Goal: Task Accomplishment & Management: Use online tool/utility

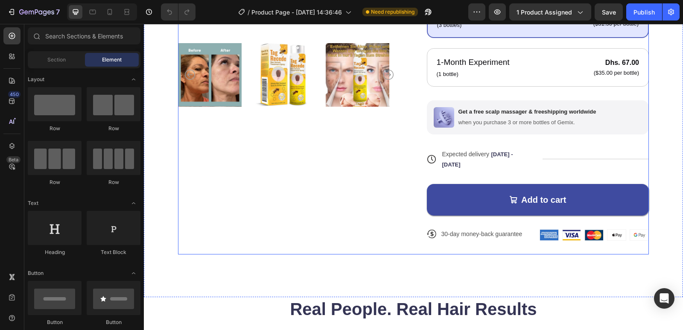
scroll to position [299, 0]
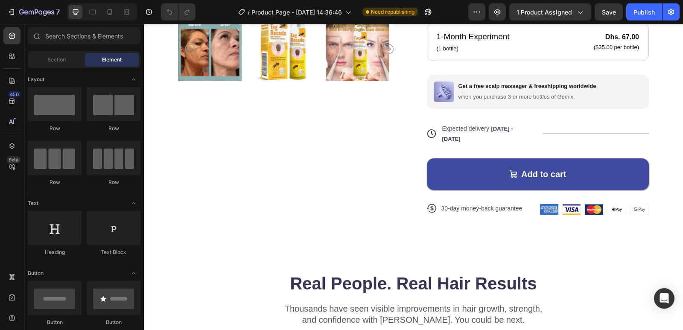
click at [102, 56] on span "Element" at bounding box center [112, 60] width 20 height 8
click at [56, 58] on span "Section" at bounding box center [56, 60] width 18 height 8
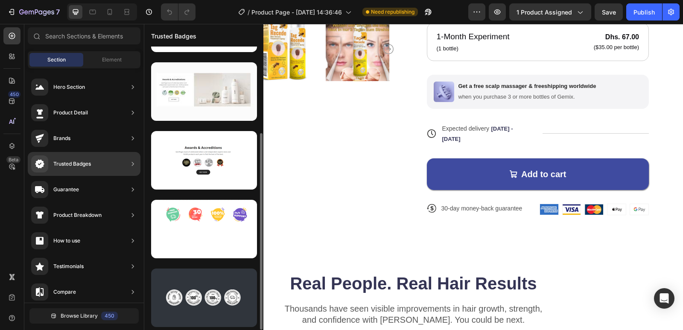
scroll to position [124, 0]
click at [81, 172] on div "Trusted Badges" at bounding box center [61, 163] width 60 height 17
click at [82, 169] on div "Trusted Badges" at bounding box center [61, 163] width 60 height 17
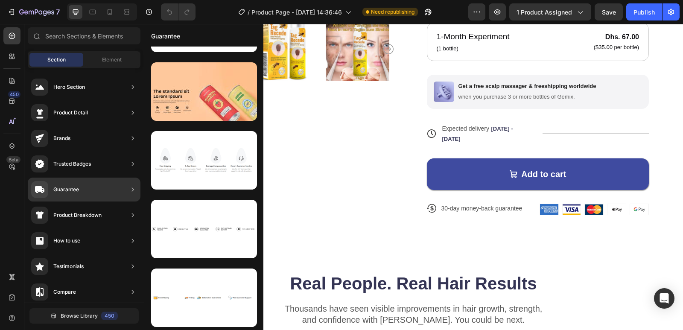
click at [73, 191] on div "Guarantee" at bounding box center [66, 189] width 26 height 9
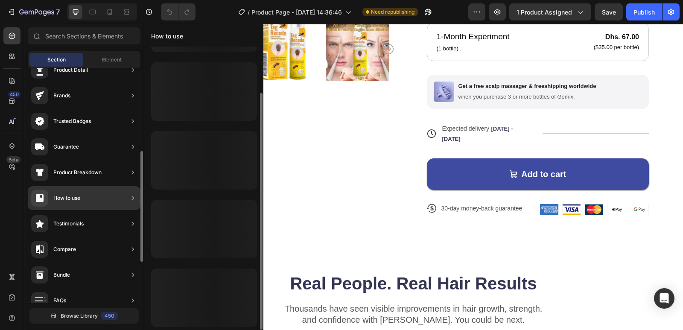
scroll to position [85, 0]
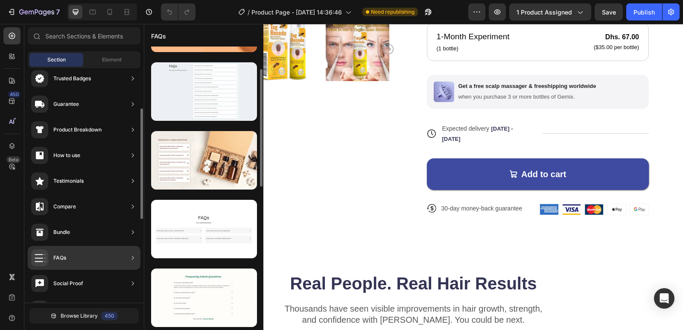
click at [71, 255] on div "FAQs" at bounding box center [84, 258] width 113 height 24
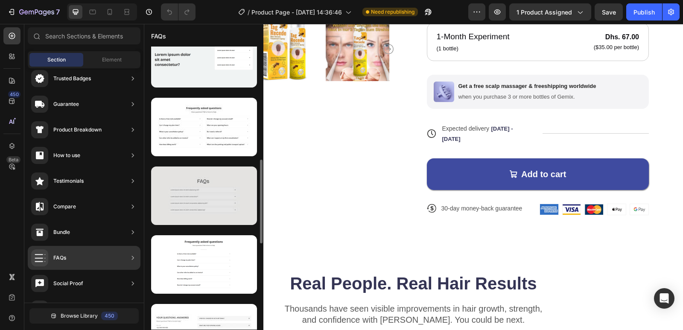
scroll to position [527, 0]
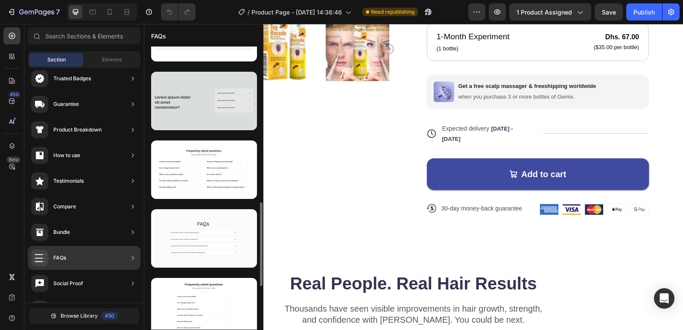
click at [227, 117] on div at bounding box center [204, 101] width 106 height 58
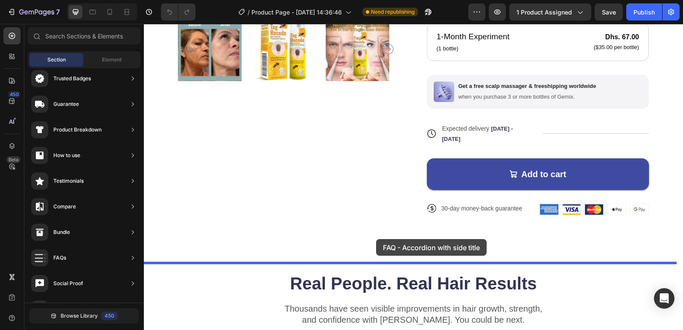
drag, startPoint x: 371, startPoint y: 141, endPoint x: 376, endPoint y: 239, distance: 98.3
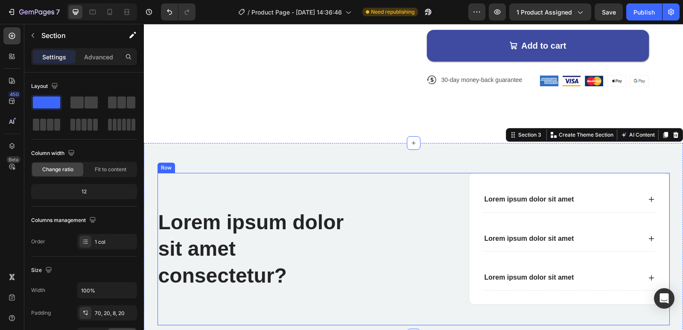
scroll to position [508, 0]
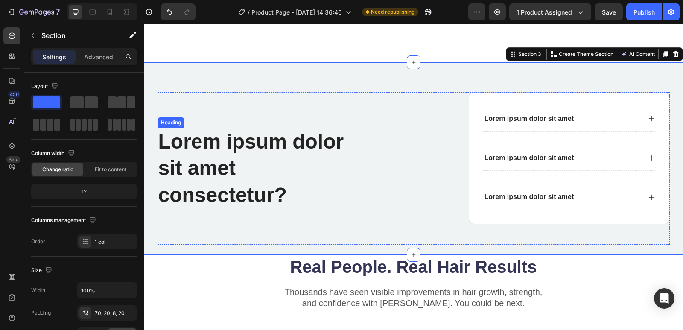
click at [271, 152] on h2 "Lorem ipsum dolor sit amet consectetur?" at bounding box center [258, 169] width 201 height 82
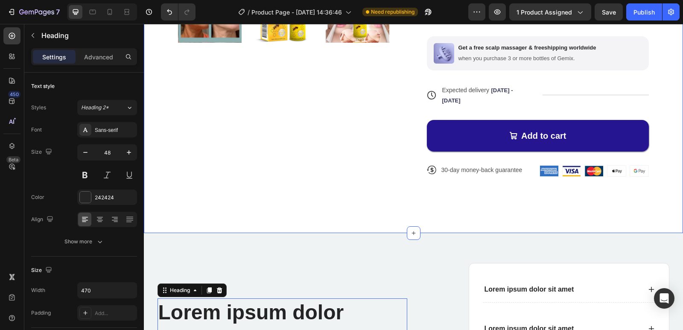
scroll to position [295, 0]
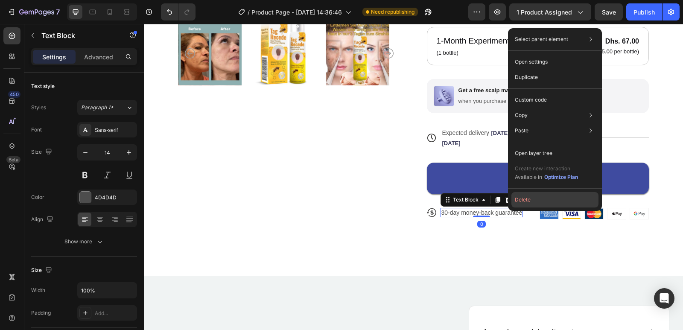
drag, startPoint x: 525, startPoint y: 202, endPoint x: 384, endPoint y: 181, distance: 142.4
click at [525, 202] on button "Delete" at bounding box center [554, 199] width 87 height 15
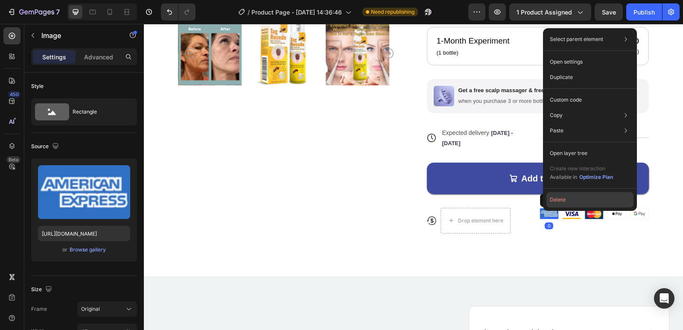
click at [555, 199] on button "Delete" at bounding box center [589, 199] width 87 height 15
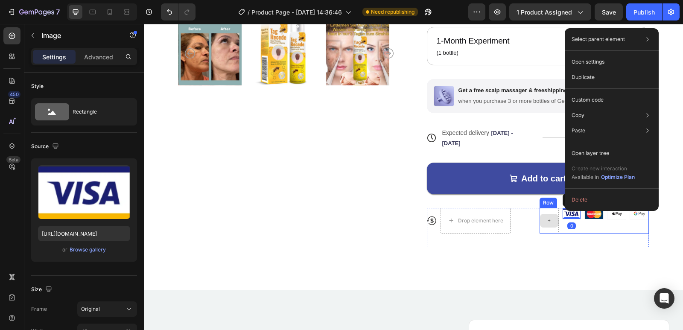
click at [549, 217] on div at bounding box center [549, 221] width 18 height 14
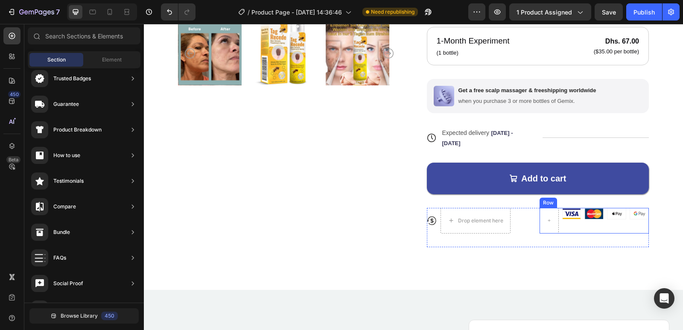
click at [572, 214] on div "Image" at bounding box center [571, 221] width 19 height 26
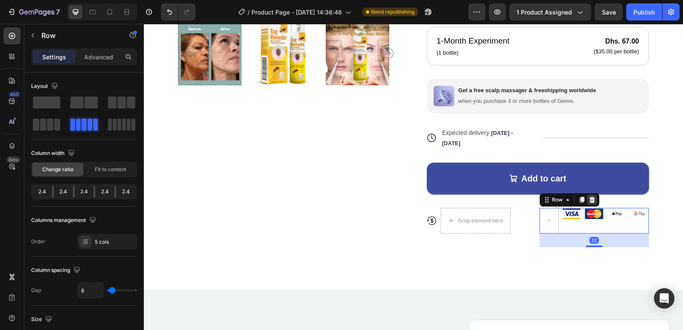
click at [589, 197] on icon at bounding box center [592, 200] width 6 height 6
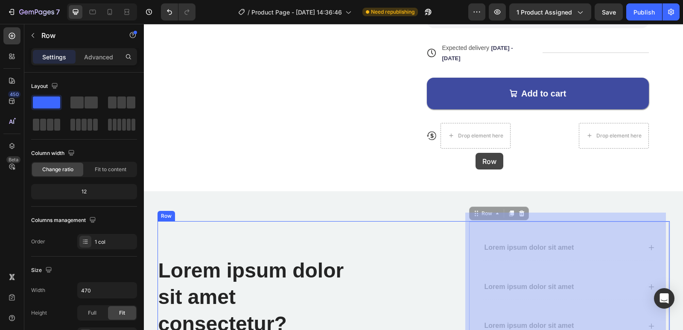
scroll to position [337, 0]
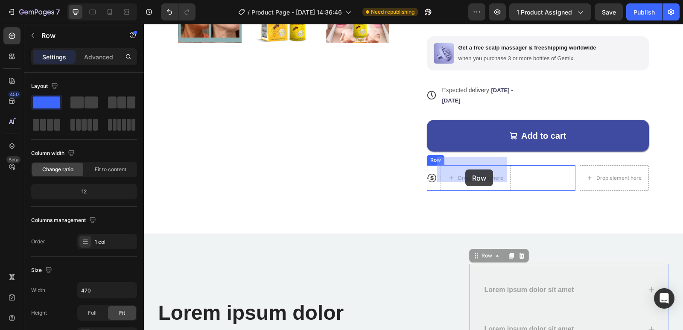
drag, startPoint x: 474, startPoint y: 147, endPoint x: 465, endPoint y: 169, distance: 24.1
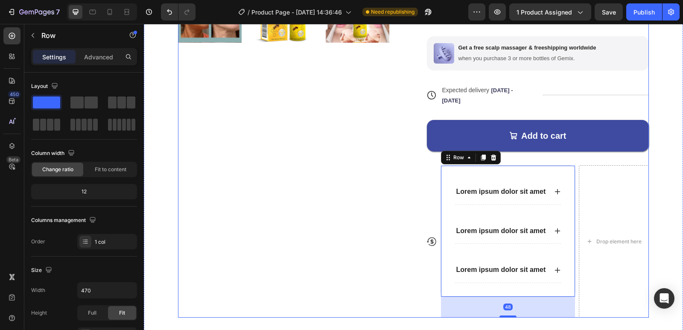
click at [341, 180] on div "Product Images" at bounding box center [289, 27] width 222 height 579
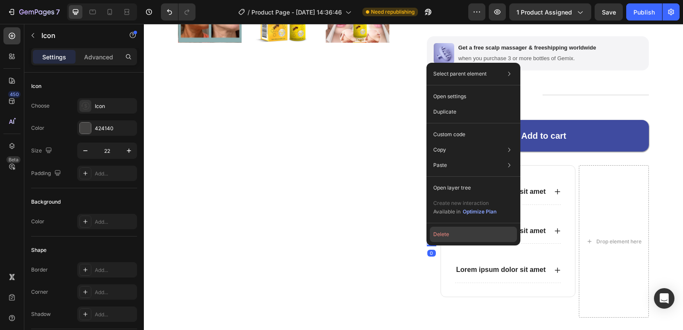
click at [447, 234] on button "Delete" at bounding box center [473, 234] width 87 height 15
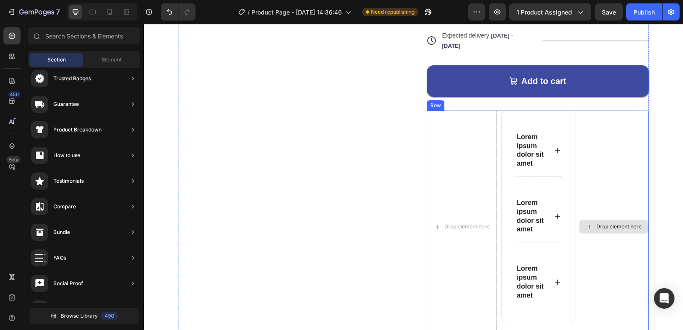
scroll to position [465, 0]
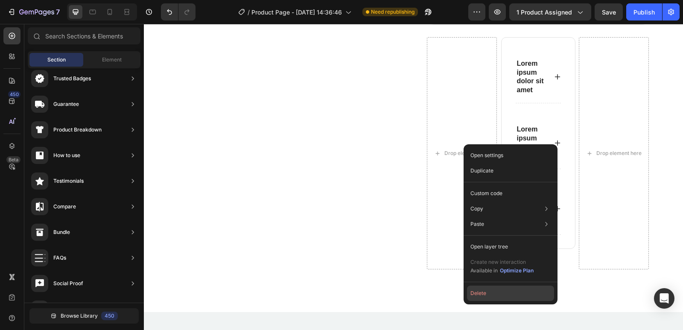
click at [490, 293] on button "Delete" at bounding box center [510, 293] width 87 height 15
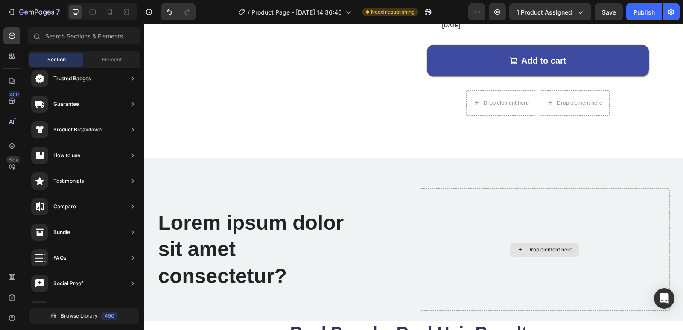
scroll to position [380, 0]
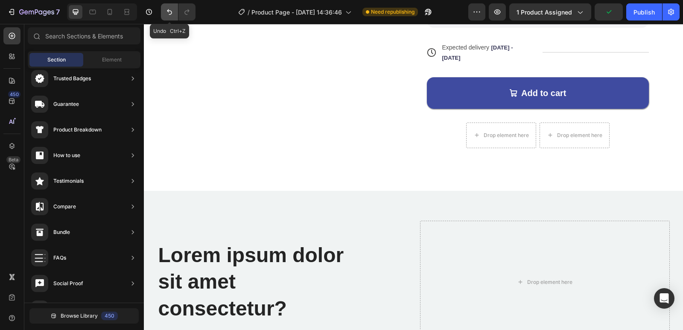
click at [168, 12] on icon "Undo/Redo" at bounding box center [169, 12] width 5 height 6
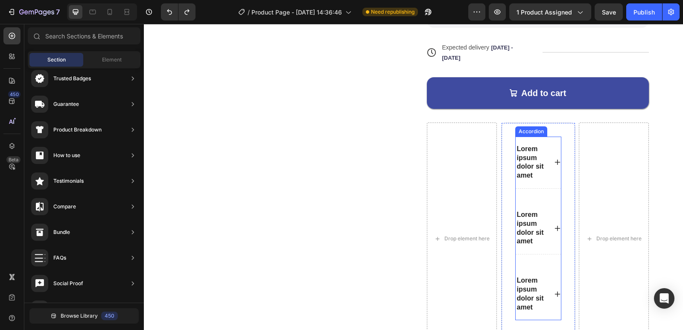
scroll to position [508, 0]
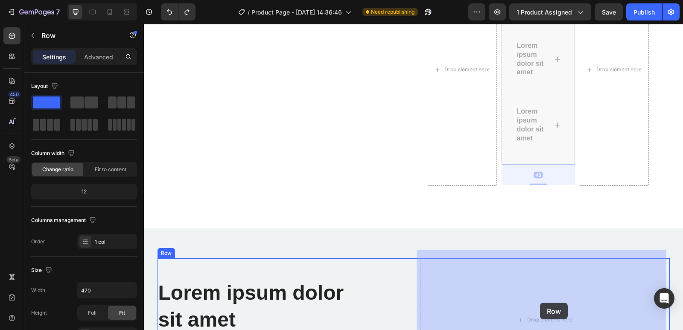
drag, startPoint x: 560, startPoint y: 140, endPoint x: 539, endPoint y: 298, distance: 159.7
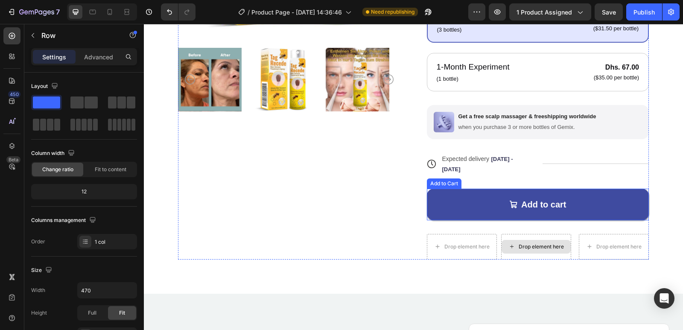
scroll to position [295, 0]
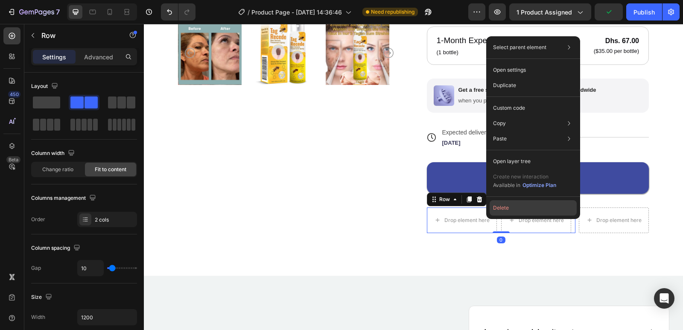
click at [500, 209] on button "Delete" at bounding box center [533, 207] width 87 height 15
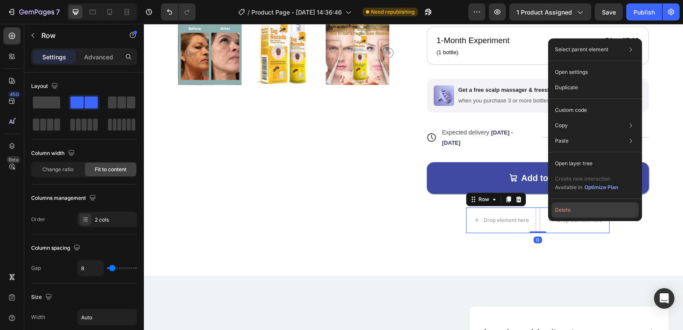
drag, startPoint x: 561, startPoint y: 212, endPoint x: 415, endPoint y: 192, distance: 147.3
click at [561, 212] on button "Delete" at bounding box center [594, 209] width 87 height 15
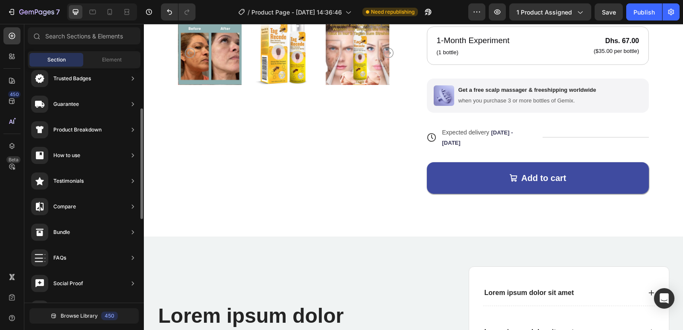
scroll to position [55, 0]
click at [102, 60] on span "Element" at bounding box center [112, 60] width 20 height 8
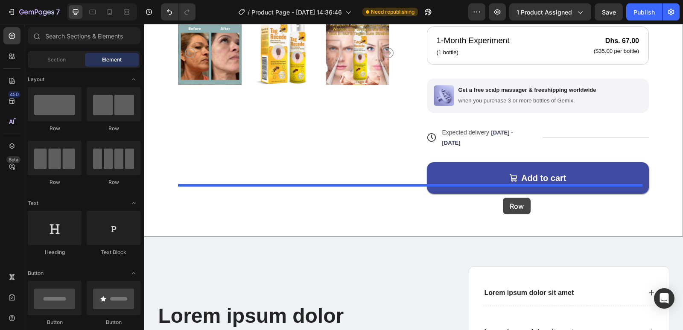
drag, startPoint x: 202, startPoint y: 126, endPoint x: 503, endPoint y: 197, distance: 309.3
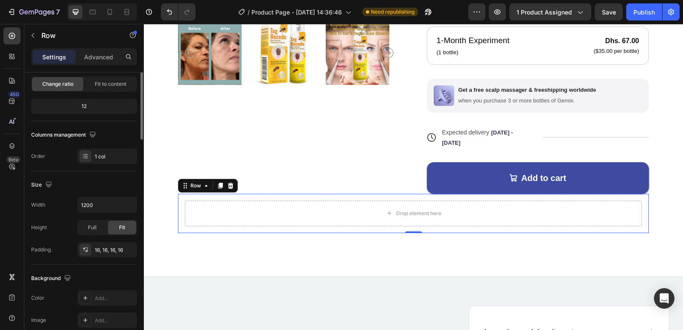
scroll to position [0, 0]
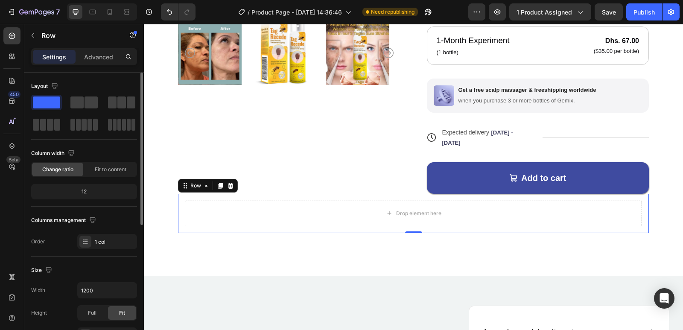
click at [72, 169] on span "Change ratio" at bounding box center [57, 170] width 31 height 8
click at [117, 172] on span "Fit to content" at bounding box center [111, 170] width 32 height 8
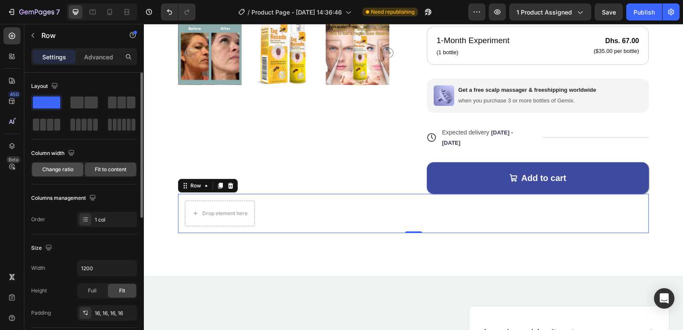
click at [70, 169] on span "Change ratio" at bounding box center [57, 170] width 31 height 8
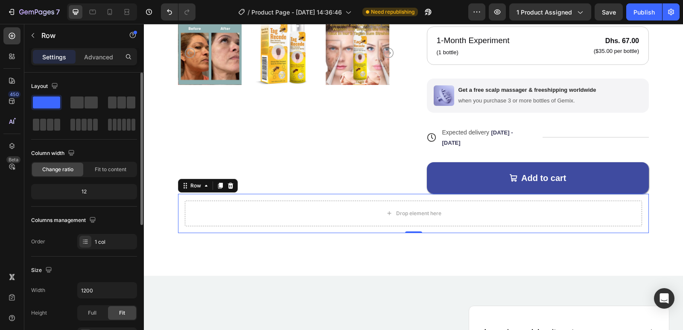
click at [85, 187] on div "12" at bounding box center [84, 192] width 102 height 12
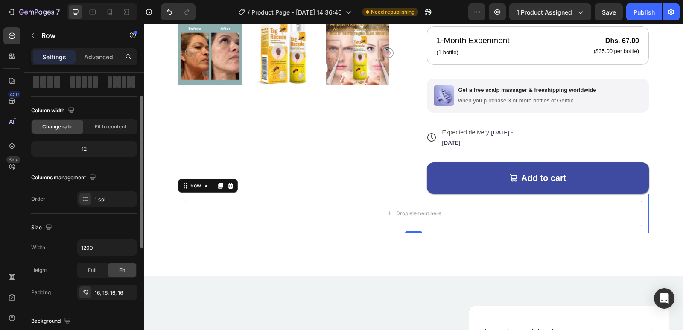
scroll to position [85, 0]
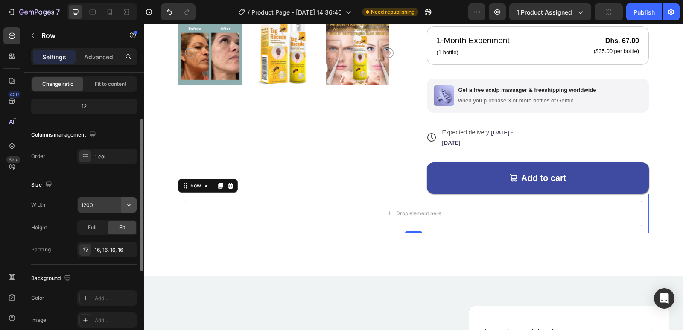
click at [128, 204] on icon "button" at bounding box center [128, 205] width 3 height 2
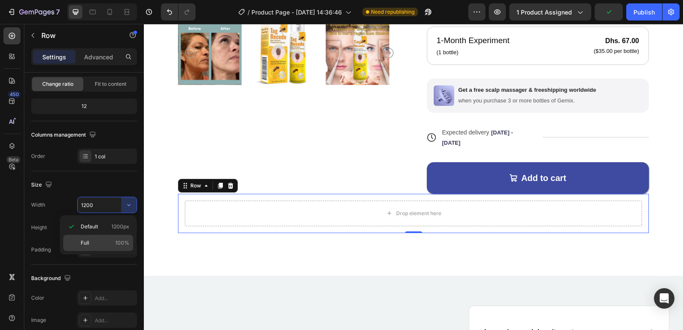
click at [113, 239] on p "Full 100%" at bounding box center [105, 243] width 49 height 8
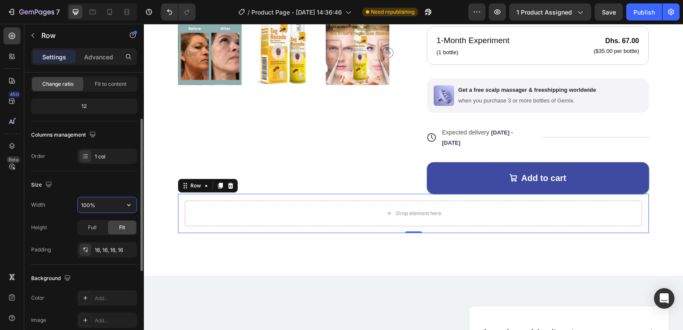
click at [113, 203] on input "100%" at bounding box center [107, 204] width 59 height 15
click at [125, 207] on icon "button" at bounding box center [129, 205] width 9 height 9
click at [90, 204] on input "100%" at bounding box center [107, 204] width 59 height 15
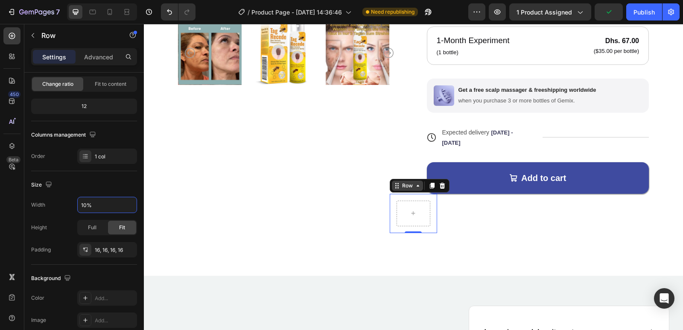
type input "10%"
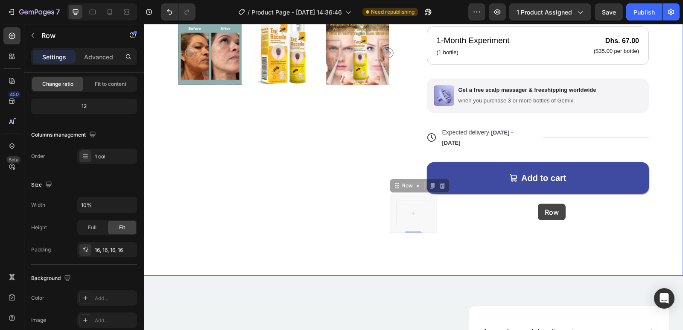
drag, startPoint x: 396, startPoint y: 179, endPoint x: 538, endPoint y: 204, distance: 144.3
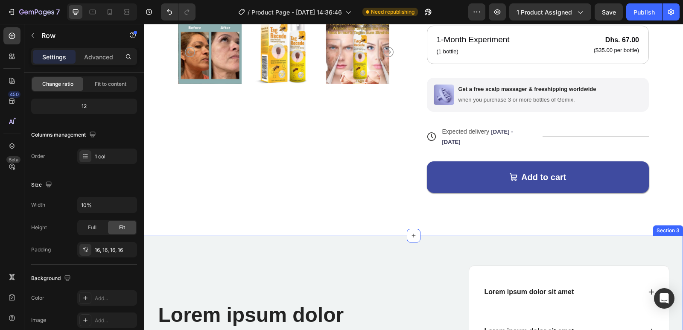
scroll to position [338, 0]
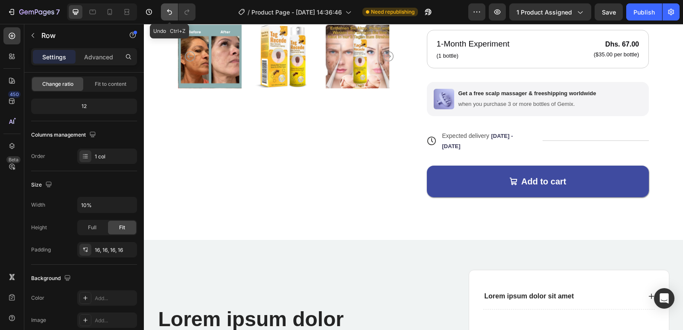
click at [166, 12] on icon "Undo/Redo" at bounding box center [169, 12] width 9 height 9
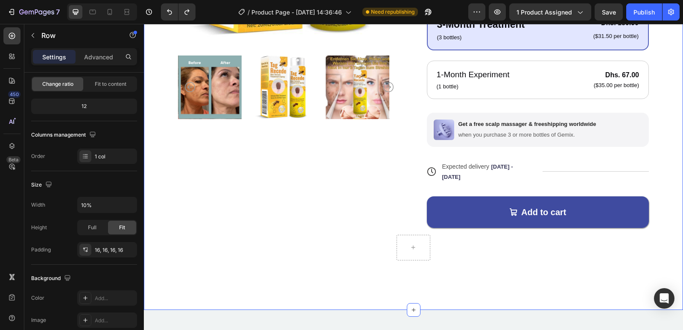
scroll to position [249, 0]
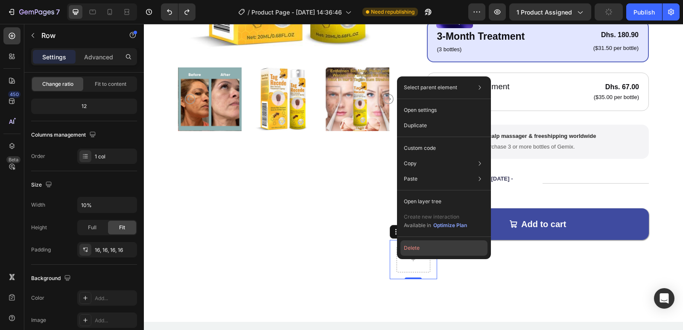
drag, startPoint x: 415, startPoint y: 244, endPoint x: 271, endPoint y: 221, distance: 146.6
click at [415, 244] on button "Delete" at bounding box center [443, 247] width 87 height 15
